Goal: Information Seeking & Learning: Learn about a topic

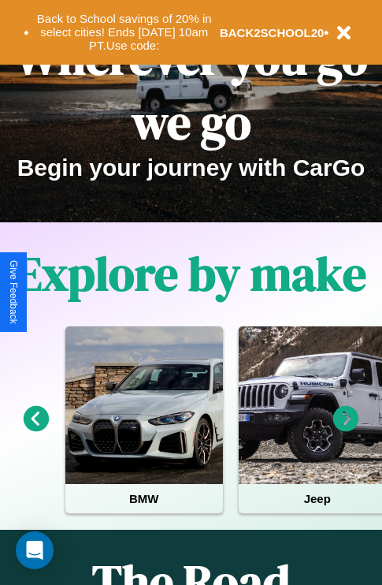
scroll to position [243, 0]
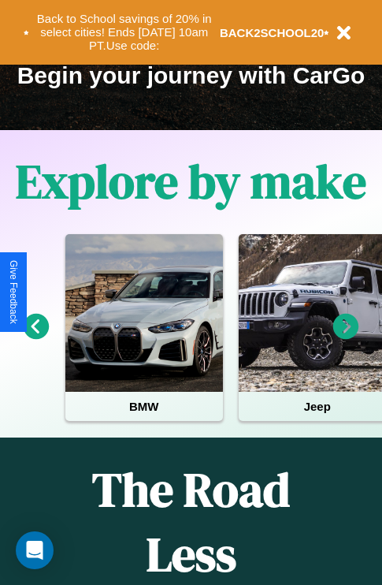
click at [346, 337] on icon at bounding box center [346, 327] width 26 height 26
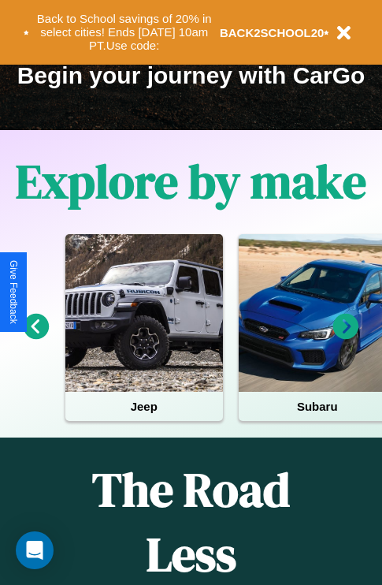
click at [35, 337] on icon at bounding box center [37, 327] width 26 height 26
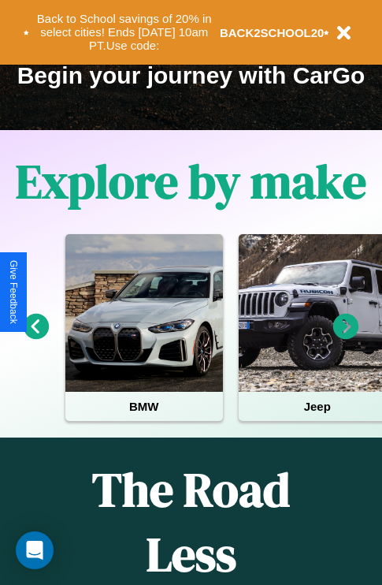
click at [346, 337] on icon at bounding box center [346, 327] width 26 height 26
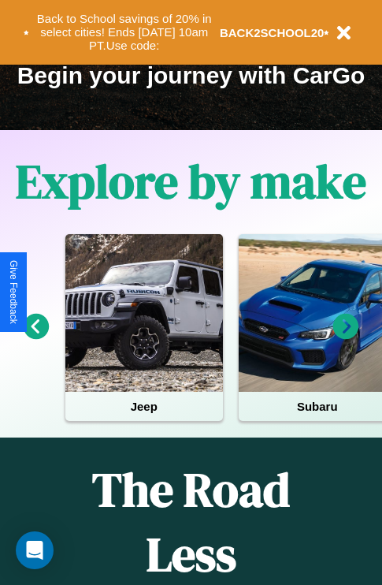
click at [346, 337] on icon at bounding box center [346, 327] width 26 height 26
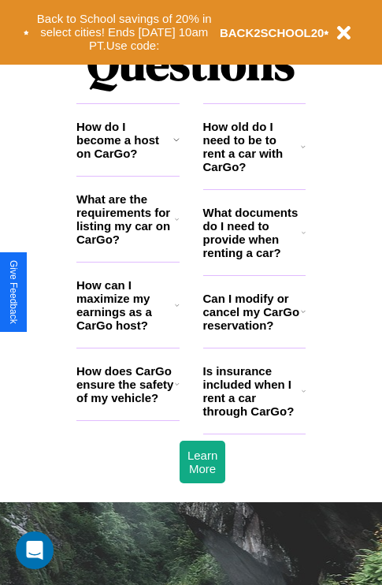
scroll to position [1909, 0]
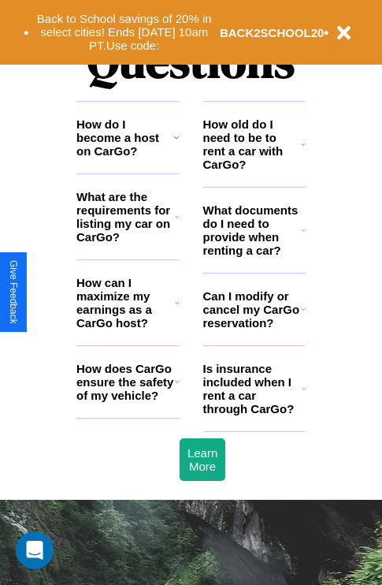
click at [303, 236] on icon at bounding box center [304, 230] width 4 height 13
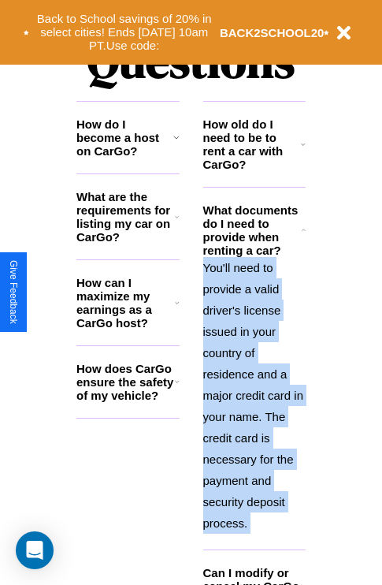
click at [254, 393] on p "You'll need to provide a valid driver's license issued in your country of resid…" at bounding box center [254, 395] width 103 height 277
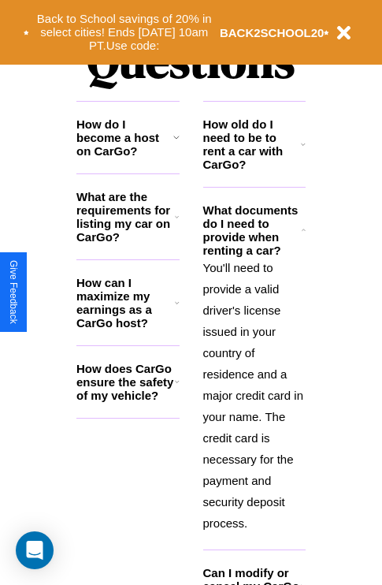
click at [128, 402] on h3 "How does CarGo ensure the safety of my vehicle?" at bounding box center [125, 382] width 99 height 40
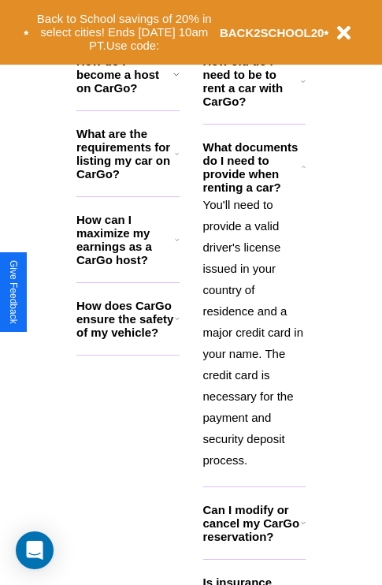
click at [254, 543] on h3 "Can I modify or cancel my CarGo reservation?" at bounding box center [252, 523] width 98 height 40
